Goal: Information Seeking & Learning: Learn about a topic

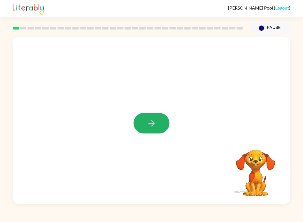
click at [157, 122] on button "button" at bounding box center [151, 123] width 36 height 20
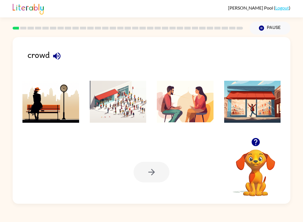
click at [123, 112] on img at bounding box center [118, 101] width 57 height 42
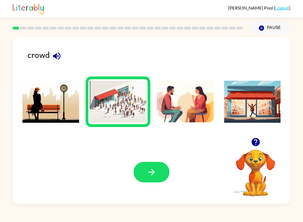
click at [154, 169] on icon "button" at bounding box center [152, 172] width 10 height 10
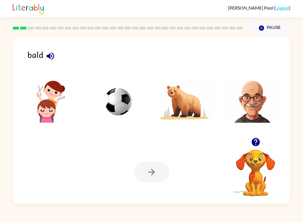
click at [253, 115] on img at bounding box center [252, 101] width 57 height 42
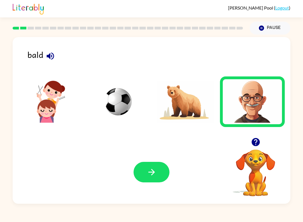
click at [151, 173] on icon "button" at bounding box center [152, 172] width 10 height 10
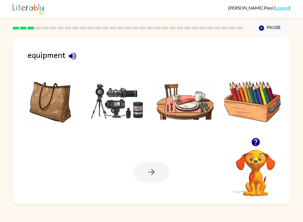
click at [127, 107] on img at bounding box center [118, 101] width 57 height 42
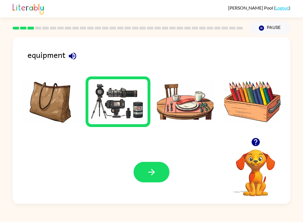
click at [160, 172] on button "button" at bounding box center [151, 172] width 36 height 20
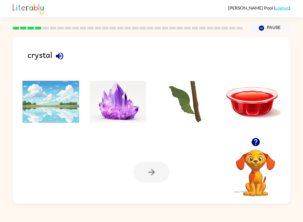
click at [125, 112] on img at bounding box center [118, 101] width 57 height 42
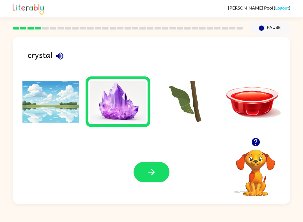
click at [157, 168] on button "button" at bounding box center [151, 172] width 36 height 20
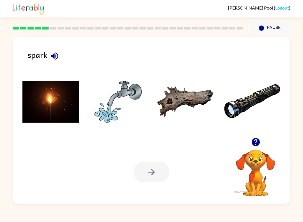
click at [56, 114] on img at bounding box center [50, 101] width 57 height 42
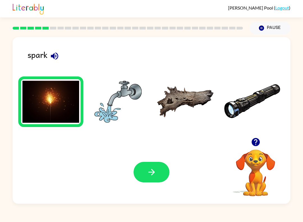
click at [147, 174] on icon "button" at bounding box center [152, 172] width 10 height 10
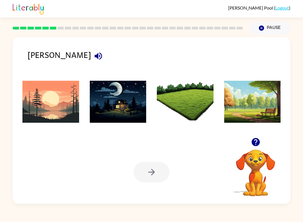
click at [52, 110] on img at bounding box center [50, 101] width 57 height 42
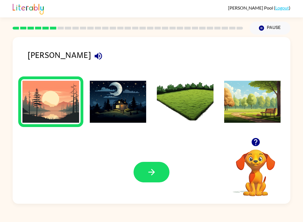
click at [155, 174] on icon "button" at bounding box center [152, 172] width 10 height 10
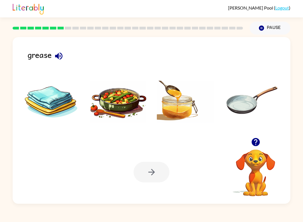
click at [59, 53] on icon "button" at bounding box center [59, 56] width 10 height 10
click at [178, 112] on img at bounding box center [185, 101] width 57 height 42
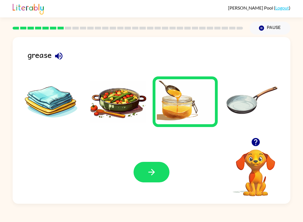
click at [146, 171] on button "button" at bounding box center [151, 172] width 36 height 20
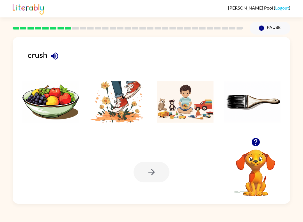
click at [116, 118] on img at bounding box center [118, 101] width 57 height 42
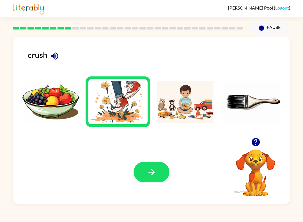
click at [151, 172] on icon "button" at bounding box center [152, 172] width 10 height 10
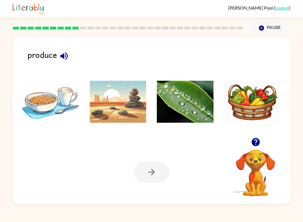
click at [247, 116] on img at bounding box center [252, 101] width 57 height 42
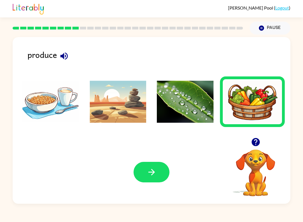
click at [155, 178] on button "button" at bounding box center [151, 172] width 36 height 20
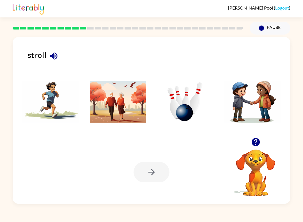
click at [106, 98] on img at bounding box center [118, 101] width 57 height 42
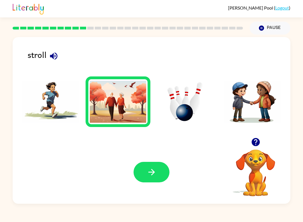
click at [153, 171] on icon "button" at bounding box center [151, 172] width 6 height 6
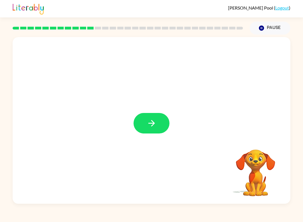
click at [148, 130] on button "button" at bounding box center [151, 123] width 36 height 20
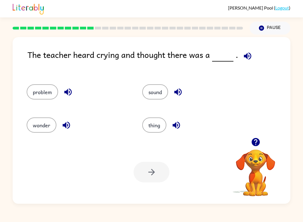
click at [44, 91] on button "problem" at bounding box center [42, 91] width 31 height 15
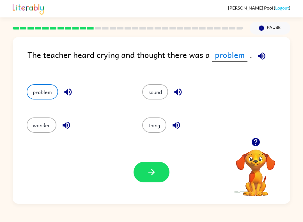
click at [162, 169] on button "button" at bounding box center [151, 172] width 36 height 20
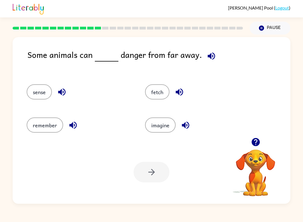
click at [35, 91] on button "sense" at bounding box center [39, 91] width 25 height 15
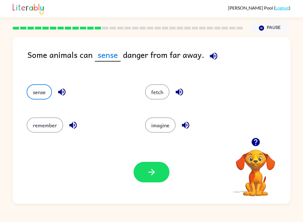
click at [149, 171] on icon "button" at bounding box center [152, 172] width 10 height 10
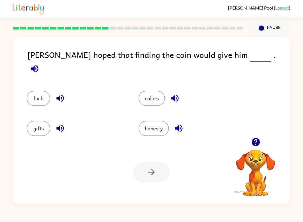
click at [34, 95] on button "luck" at bounding box center [39, 98] width 24 height 15
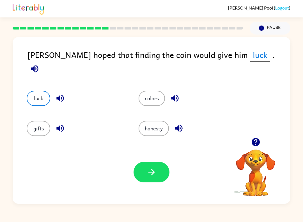
click at [149, 173] on icon "button" at bounding box center [152, 172] width 10 height 10
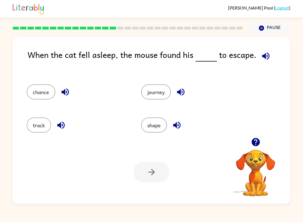
click at [42, 92] on button "chance" at bounding box center [41, 91] width 29 height 15
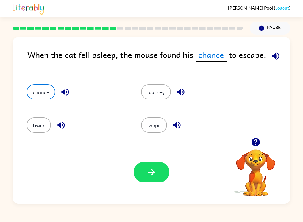
click at [152, 172] on icon "button" at bounding box center [152, 172] width 10 height 10
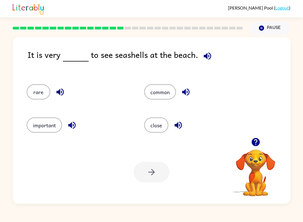
click at [162, 94] on button "common" at bounding box center [160, 91] width 32 height 15
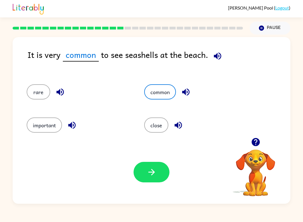
click at [148, 173] on icon "button" at bounding box center [152, 172] width 10 height 10
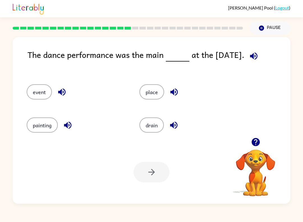
click at [39, 90] on button "event" at bounding box center [39, 91] width 25 height 15
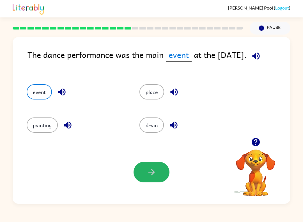
click at [153, 176] on icon "button" at bounding box center [152, 172] width 10 height 10
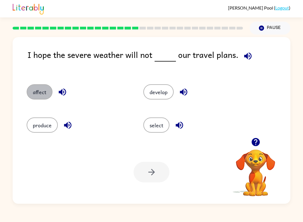
click at [38, 95] on button "affect" at bounding box center [40, 91] width 26 height 15
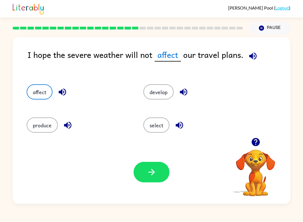
click at [149, 176] on icon "button" at bounding box center [152, 172] width 10 height 10
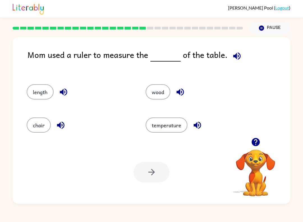
click at [35, 94] on button "length" at bounding box center [40, 91] width 27 height 15
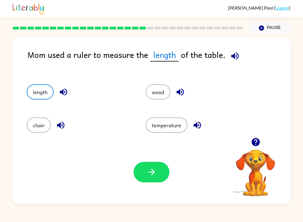
click at [149, 175] on icon "button" at bounding box center [152, 172] width 10 height 10
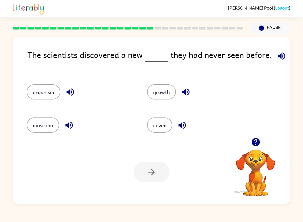
click at [41, 87] on button "organism" at bounding box center [44, 91] width 34 height 15
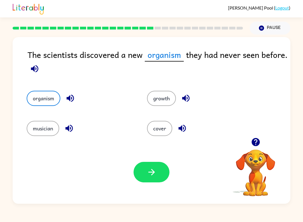
click at [151, 175] on icon "button" at bounding box center [152, 172] width 10 height 10
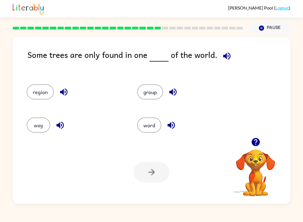
click at [66, 89] on icon "button" at bounding box center [63, 91] width 7 height 7
click at [42, 93] on button "region" at bounding box center [40, 91] width 27 height 15
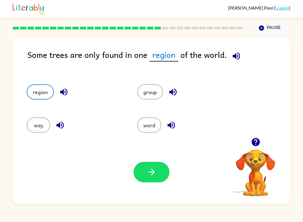
click at [154, 171] on icon "button" at bounding box center [151, 172] width 6 height 6
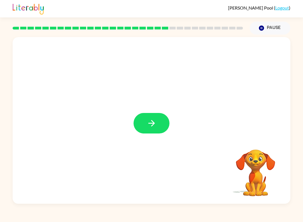
click at [153, 125] on icon "button" at bounding box center [152, 123] width 10 height 10
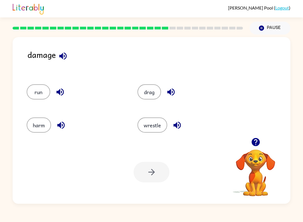
click at [40, 128] on button "harm" at bounding box center [39, 124] width 24 height 15
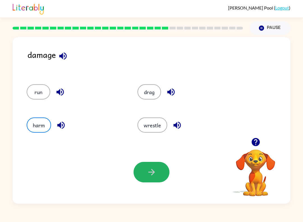
click at [151, 172] on icon "button" at bounding box center [151, 172] width 6 height 6
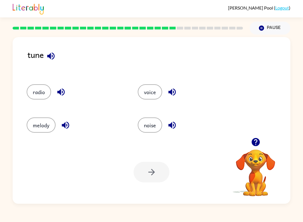
click at [150, 125] on button "noise" at bounding box center [150, 124] width 24 height 15
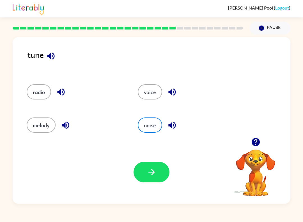
click at [151, 174] on icon "button" at bounding box center [152, 172] width 10 height 10
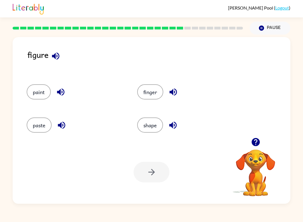
click at [155, 95] on button "finger" at bounding box center [150, 91] width 26 height 15
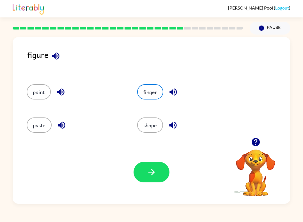
click at [149, 168] on icon "button" at bounding box center [152, 172] width 10 height 10
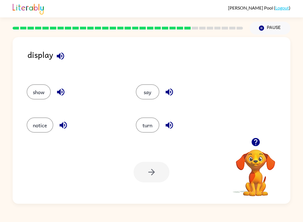
click at [41, 94] on button "show" at bounding box center [39, 91] width 24 height 15
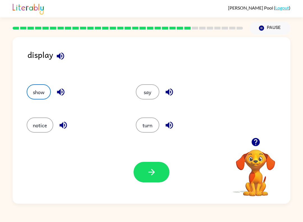
click at [152, 175] on icon "button" at bounding box center [152, 172] width 10 height 10
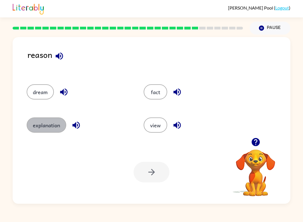
click at [55, 127] on button "explanation" at bounding box center [47, 124] width 40 height 15
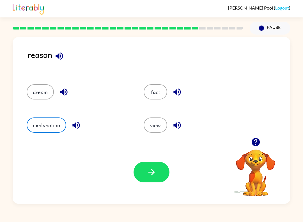
click at [155, 175] on icon "button" at bounding box center [152, 172] width 10 height 10
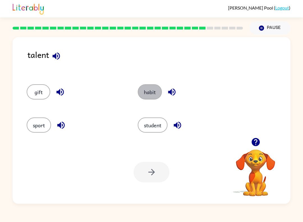
click at [151, 89] on button "habit" at bounding box center [150, 91] width 24 height 15
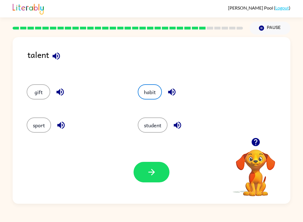
click at [151, 174] on icon "button" at bounding box center [152, 172] width 10 height 10
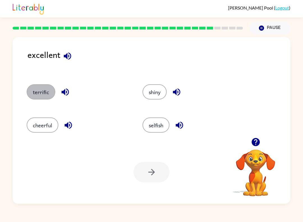
click at [40, 96] on button "terrific" at bounding box center [41, 91] width 29 height 15
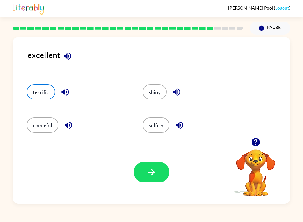
click at [154, 173] on icon "button" at bounding box center [151, 172] width 6 height 6
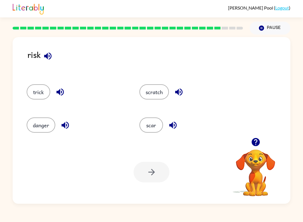
click at [43, 132] on button "danger" at bounding box center [41, 124] width 29 height 15
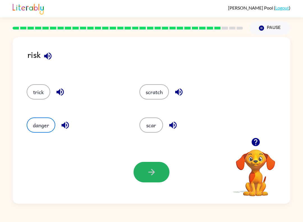
click at [149, 175] on icon "button" at bounding box center [152, 172] width 10 height 10
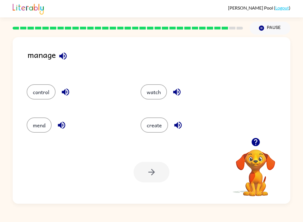
click at [64, 129] on icon "button" at bounding box center [62, 125] width 10 height 10
click at [48, 94] on button "control" at bounding box center [41, 91] width 29 height 15
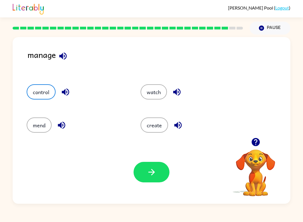
click at [151, 175] on icon "button" at bounding box center [152, 172] width 10 height 10
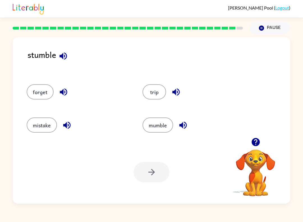
click at [156, 95] on button "trip" at bounding box center [154, 91] width 24 height 15
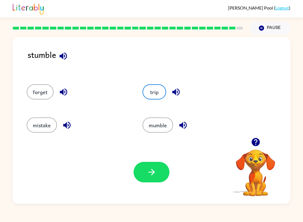
click at [153, 175] on icon "button" at bounding box center [152, 172] width 10 height 10
